Goal: Task Accomplishment & Management: Manage account settings

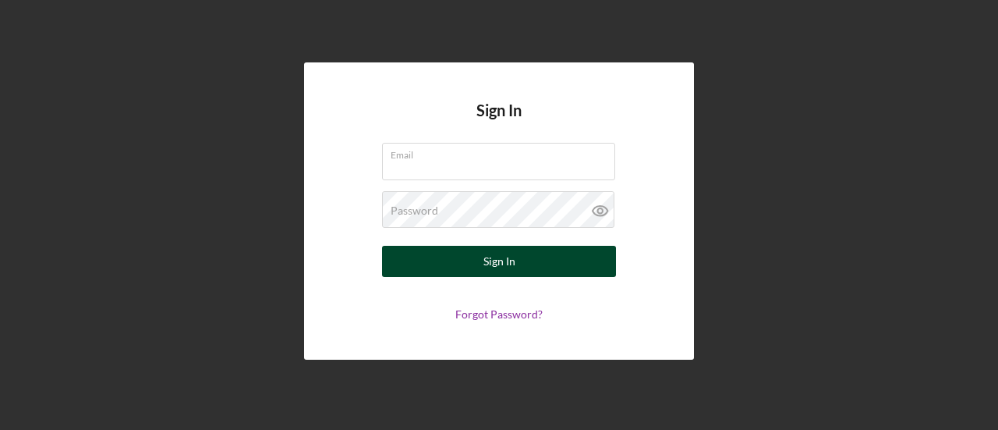
type input "[EMAIL_ADDRESS][DOMAIN_NAME]"
click at [462, 262] on button "Sign In" at bounding box center [499, 261] width 234 height 31
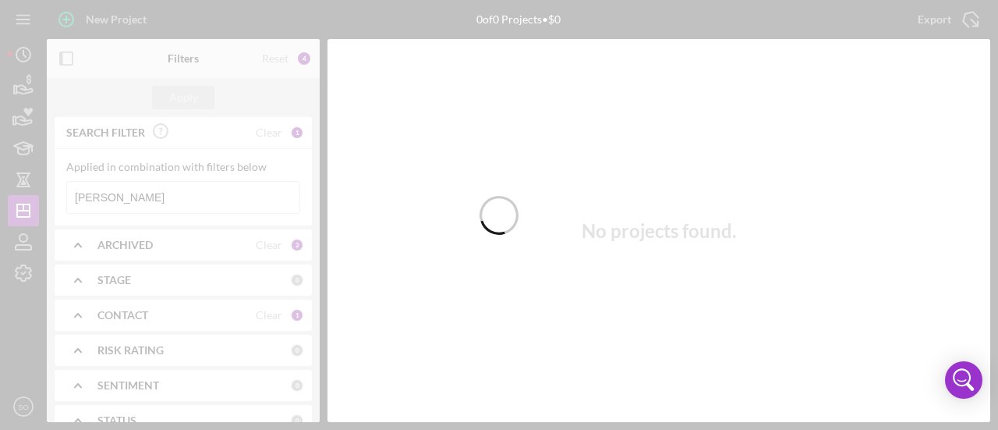
click at [23, 87] on div at bounding box center [499, 215] width 998 height 430
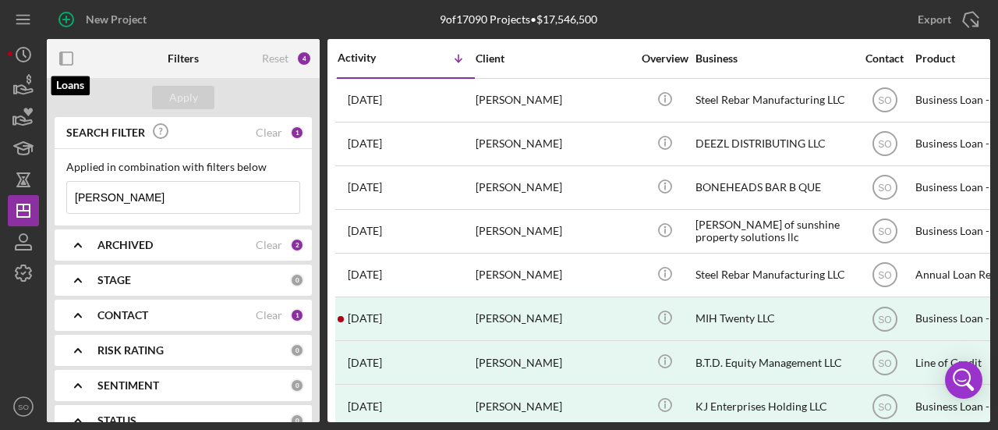
click at [23, 87] on icon "button" at bounding box center [24, 89] width 16 height 9
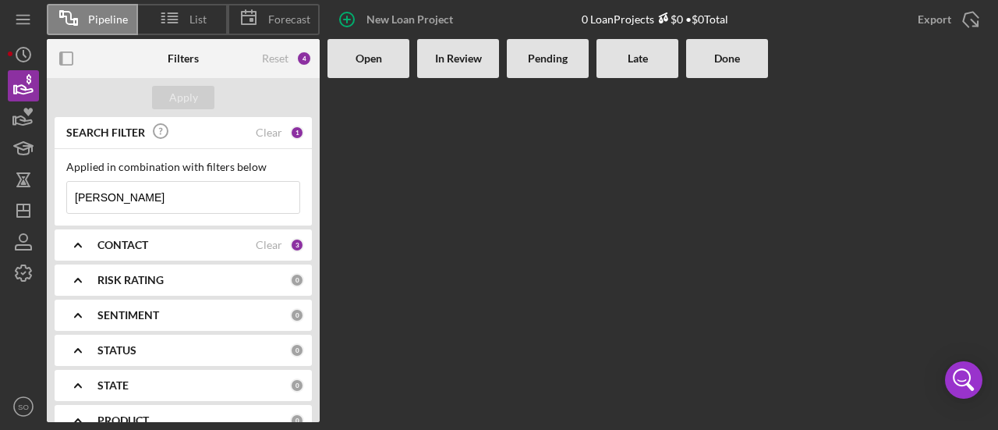
click at [122, 208] on input "[PERSON_NAME]" at bounding box center [183, 197] width 232 height 31
type input "c"
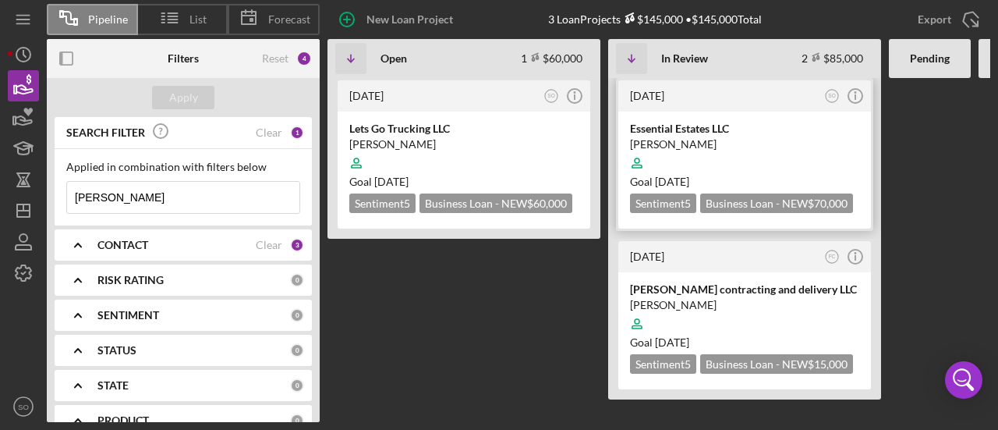
type input "[PERSON_NAME]"
click at [785, 141] on div "[PERSON_NAME]" at bounding box center [744, 144] width 229 height 16
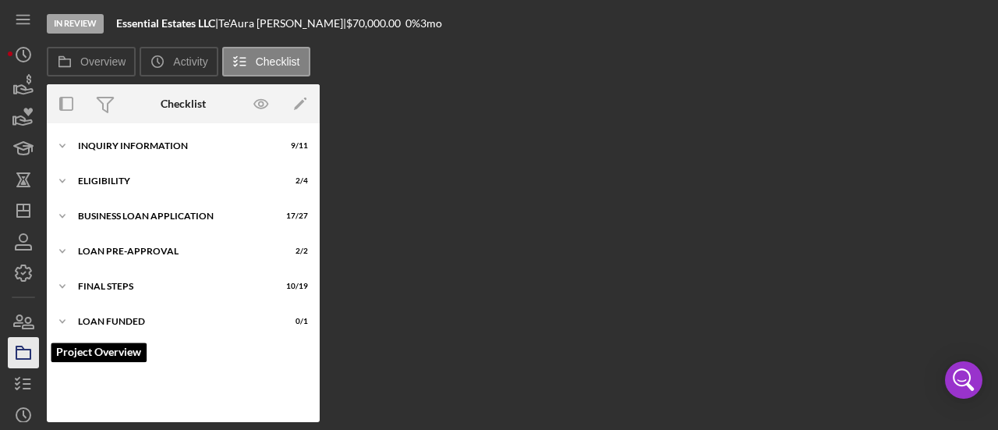
click at [21, 354] on icon "button" at bounding box center [23, 352] width 39 height 39
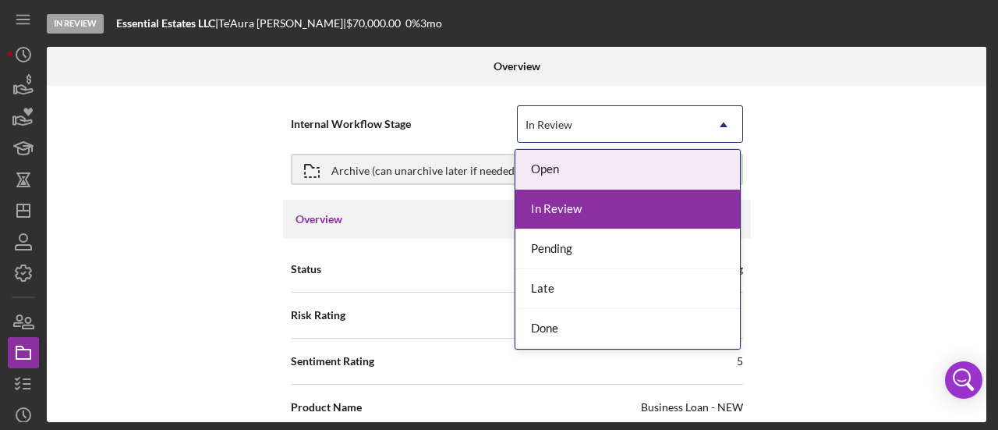
click at [724, 124] on icon "Icon/Dropdown Arrow" at bounding box center [723, 124] width 37 height 37
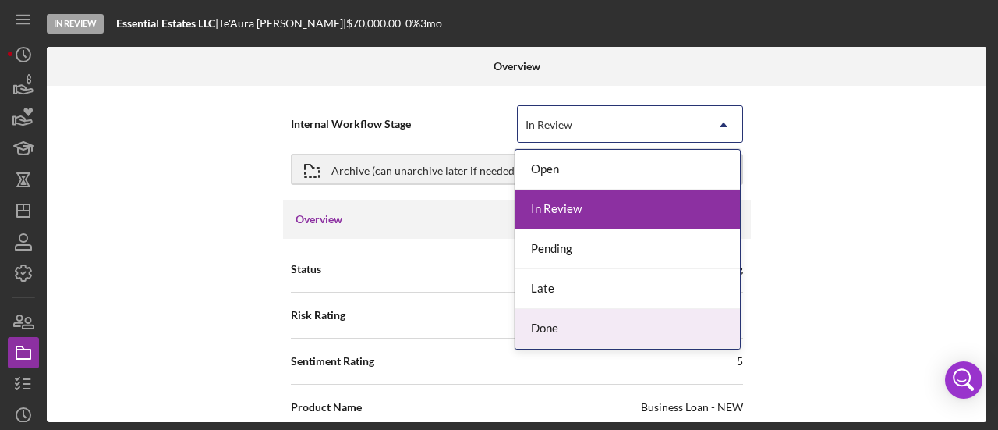
click at [553, 321] on div "Done" at bounding box center [628, 329] width 225 height 40
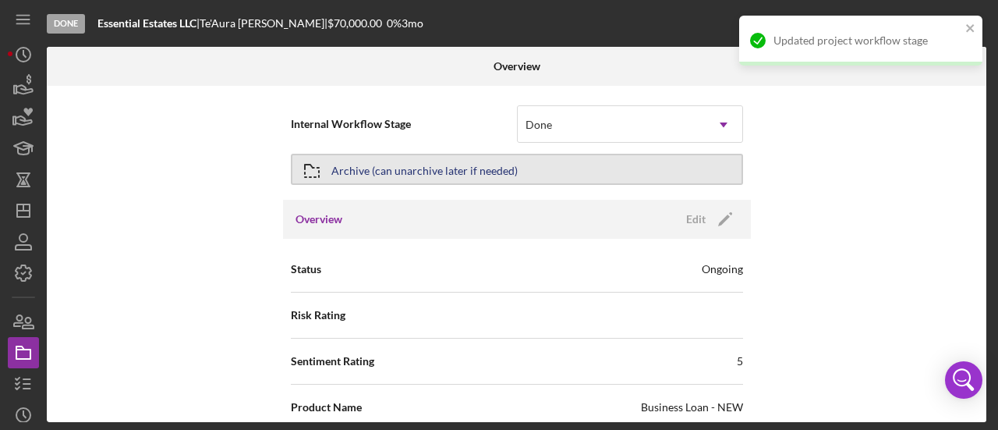
click at [601, 174] on button "Archive (can unarchive later if needed)" at bounding box center [517, 169] width 452 height 31
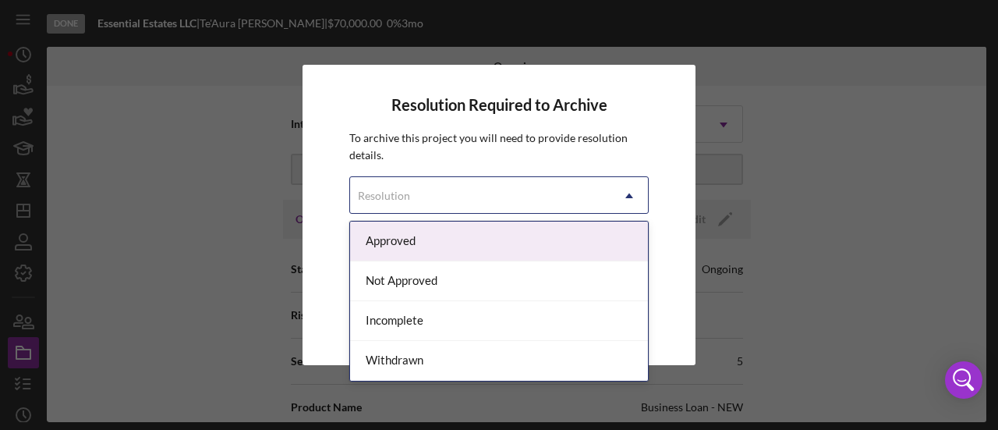
click at [633, 197] on icon "Icon/Dropdown Arrow" at bounding box center [629, 195] width 37 height 37
click at [471, 237] on div "Approved" at bounding box center [499, 241] width 298 height 40
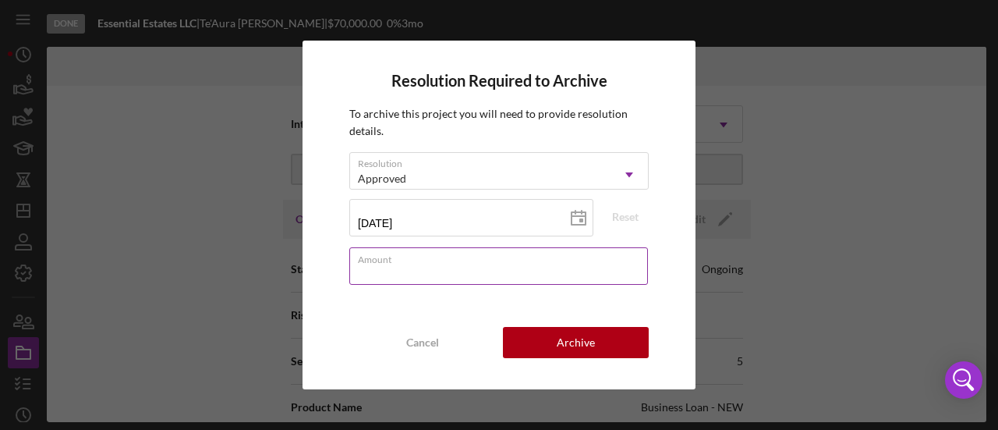
click at [436, 266] on input "Amount" at bounding box center [498, 265] width 299 height 37
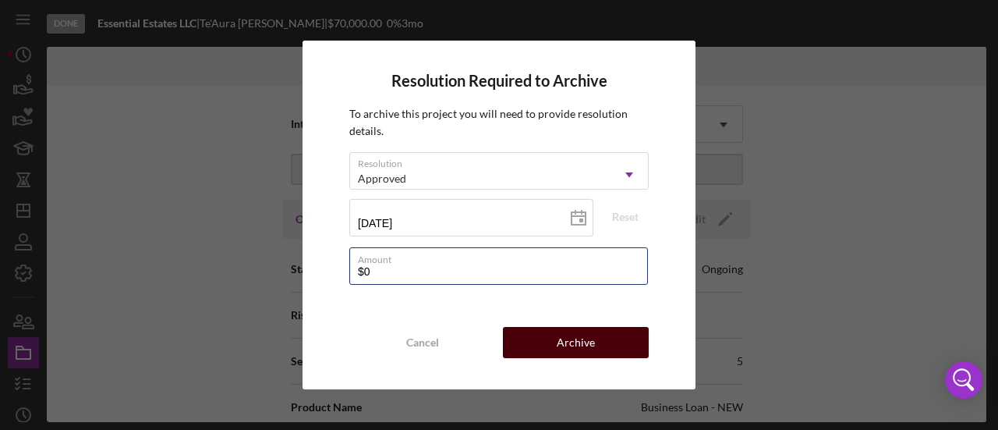
type input "$0"
click at [615, 343] on button "Archive" at bounding box center [576, 342] width 146 height 31
